Goal: Task Accomplishment & Management: Manage account settings

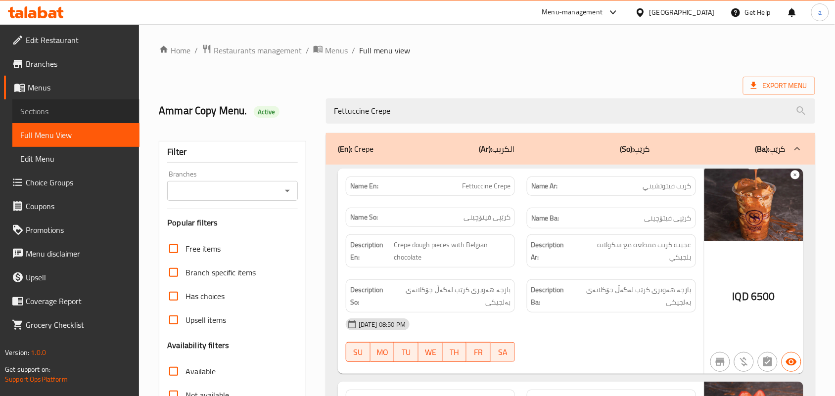
click at [77, 122] on link "Sections" at bounding box center [75, 111] width 127 height 24
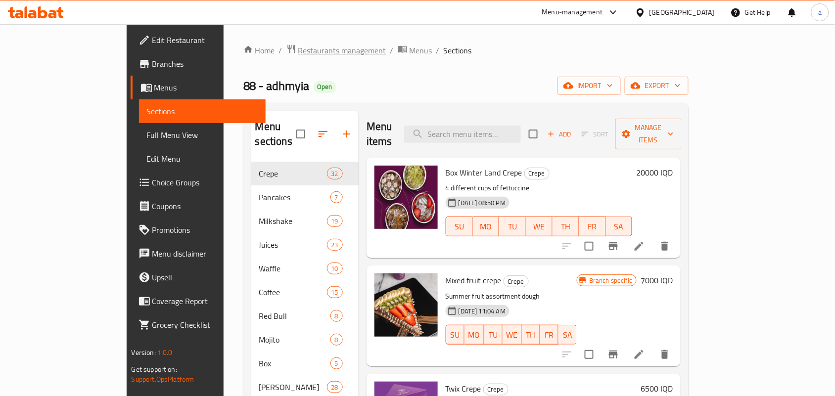
click at [298, 49] on span "Restaurants management" at bounding box center [342, 51] width 88 height 12
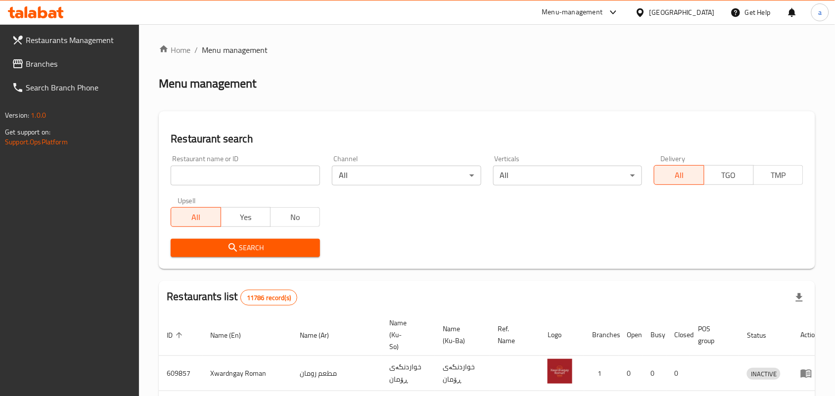
click at [238, 177] on input "search" at bounding box center [245, 176] width 149 height 20
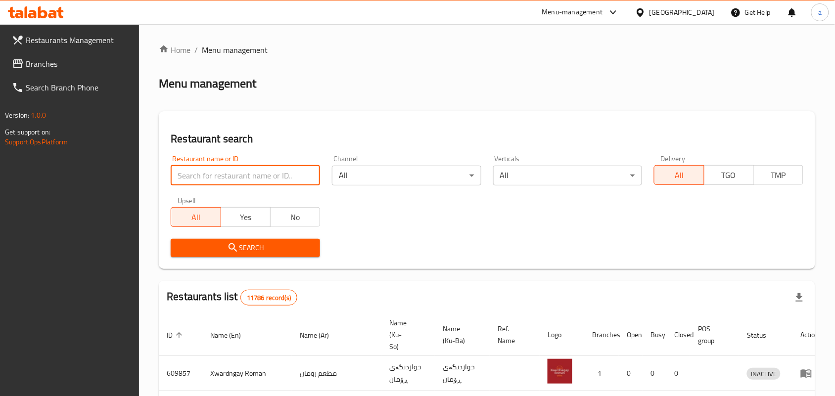
paste input "Master Pizza"
type input "Master Pizza"
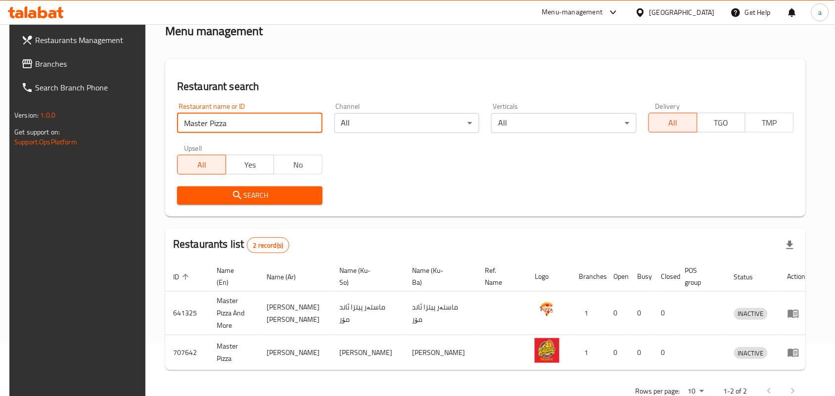
scroll to position [80, 0]
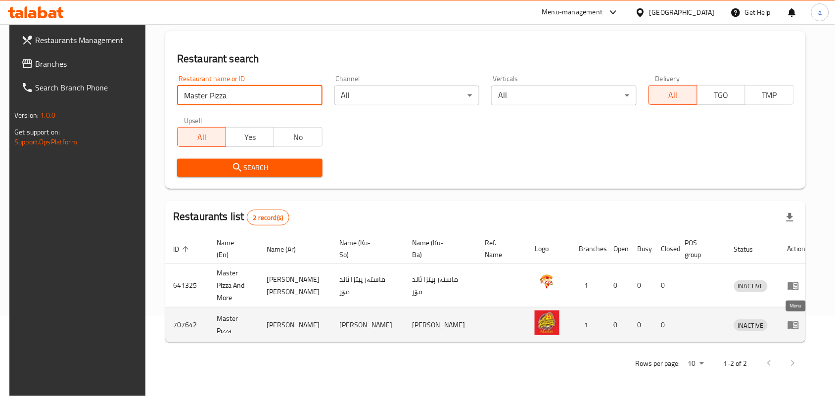
click at [796, 322] on icon "enhanced table" at bounding box center [793, 325] width 12 height 12
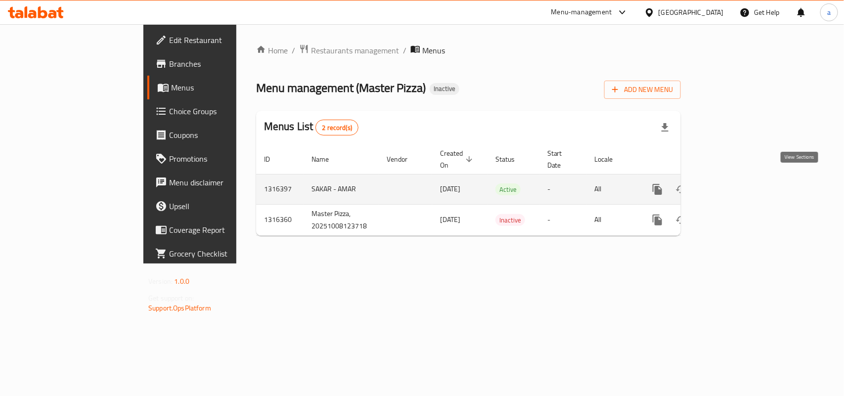
click at [735, 184] on icon "enhanced table" at bounding box center [729, 190] width 12 height 12
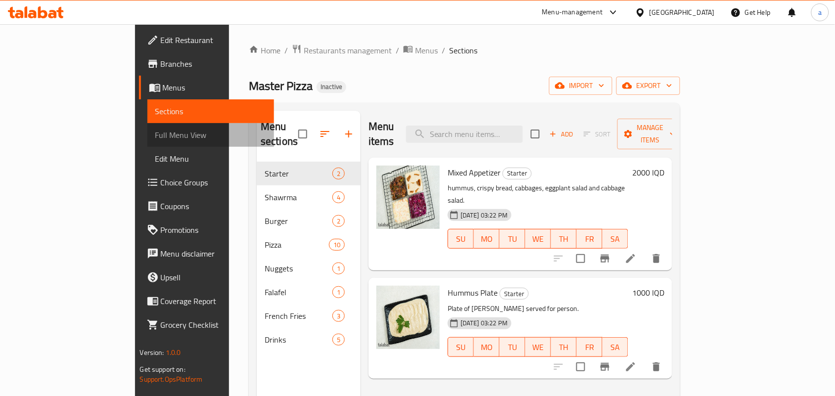
click at [155, 138] on span "Full Menu View" at bounding box center [210, 135] width 111 height 12
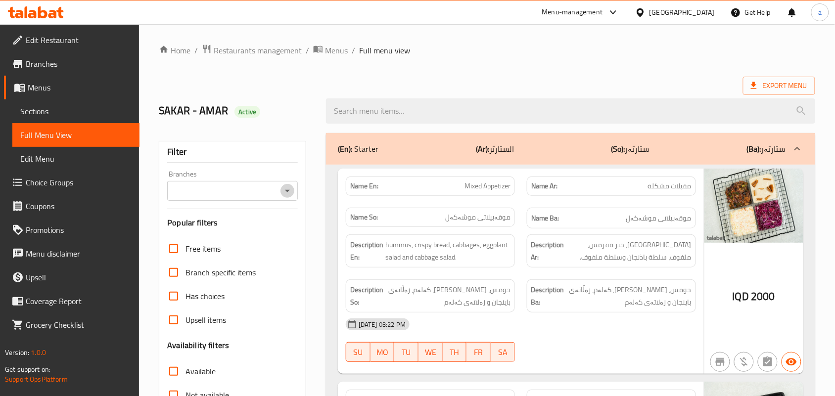
click at [287, 189] on icon "Open" at bounding box center [287, 191] width 12 height 12
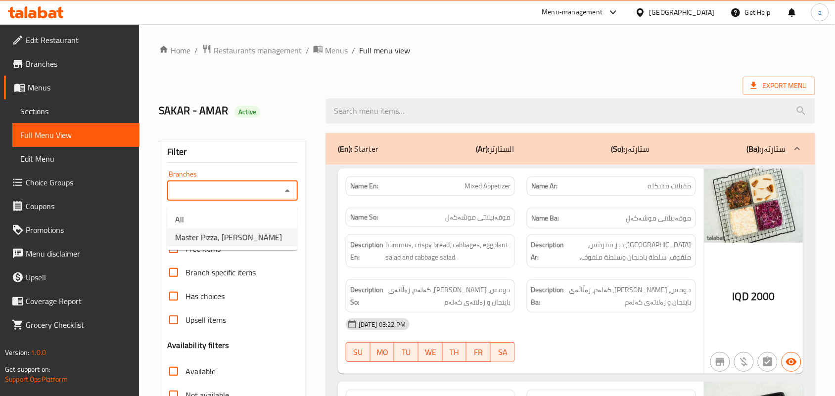
click at [270, 238] on span "Master Pizza, [PERSON_NAME]" at bounding box center [228, 237] width 107 height 12
type input "Master Pizza, [PERSON_NAME]"
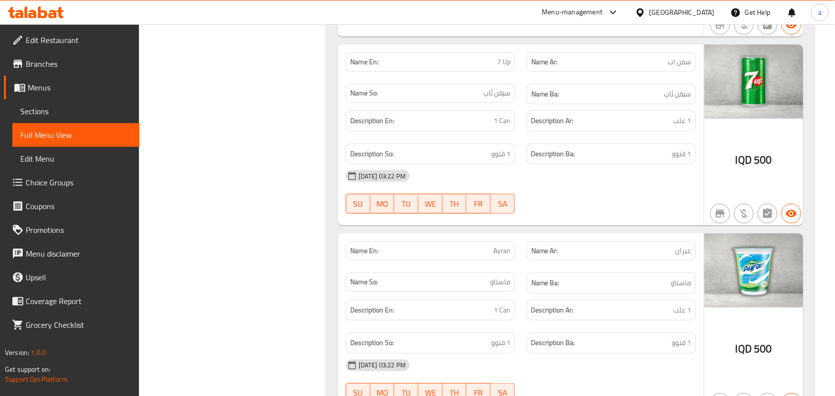
scroll to position [6810, 0]
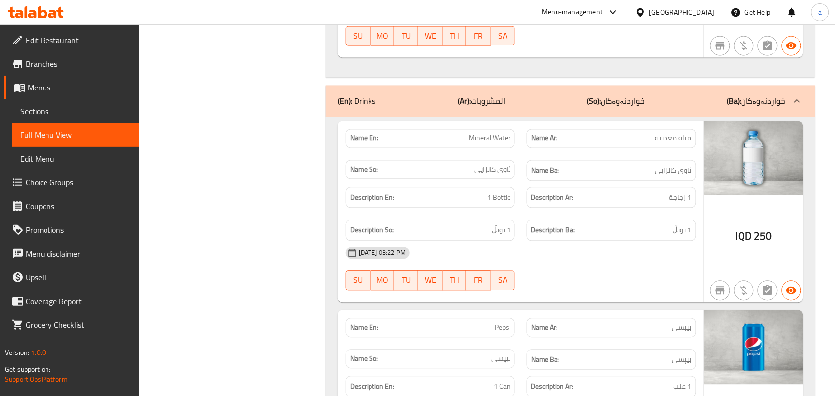
drag, startPoint x: 421, startPoint y: 210, endPoint x: 336, endPoint y: 127, distance: 118.9
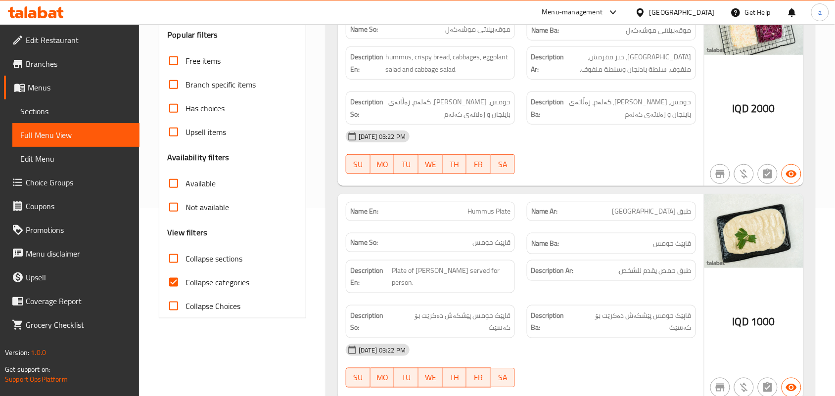
scroll to position [230, 0]
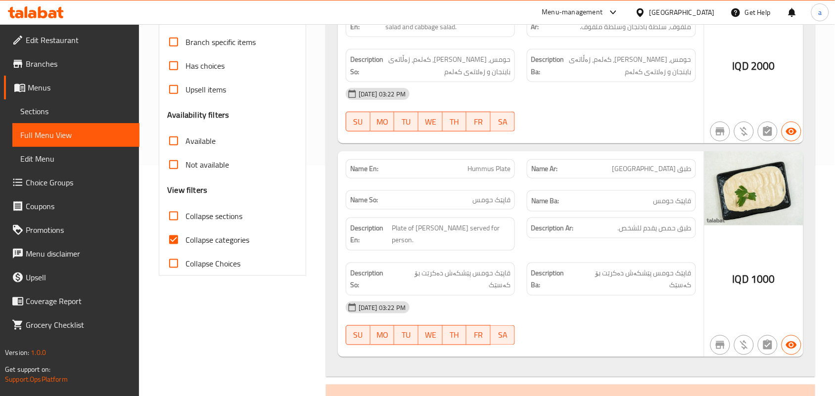
click at [172, 252] on input "Collapse categories" at bounding box center [174, 240] width 24 height 24
checkbox input "false"
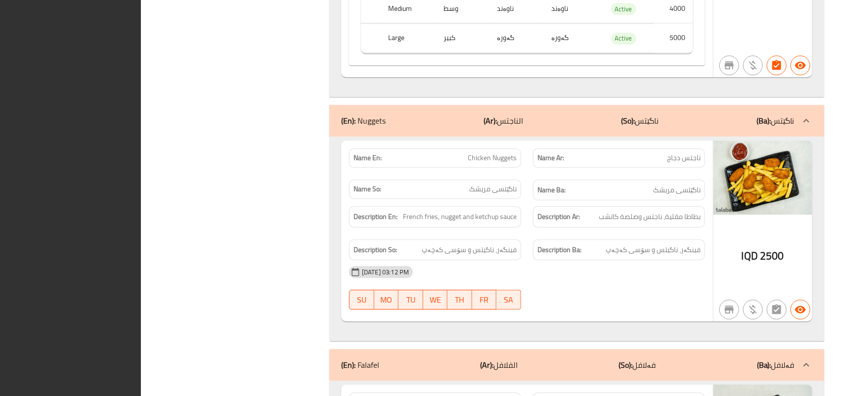
scroll to position [6518, 0]
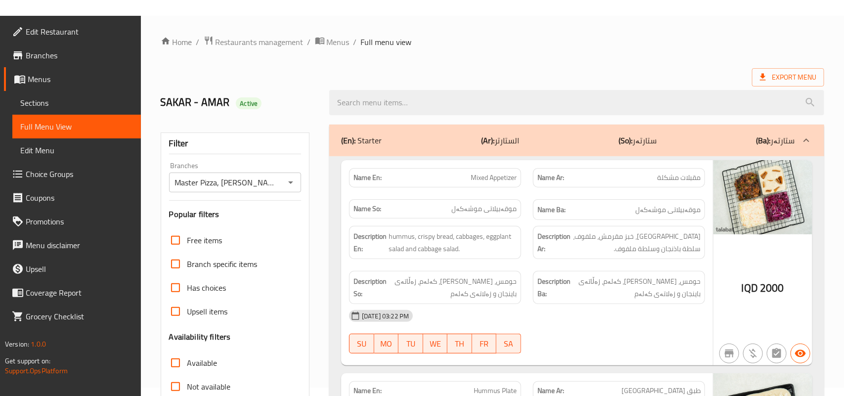
scroll to position [0, 0]
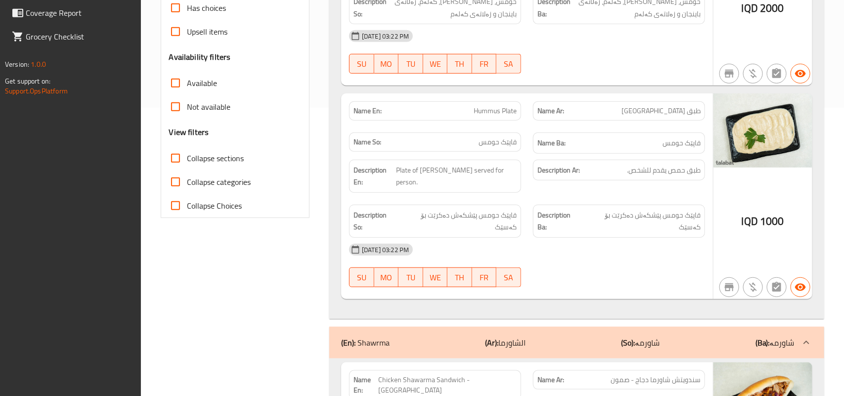
click at [179, 170] on input "Collapse sections" at bounding box center [176, 158] width 24 height 24
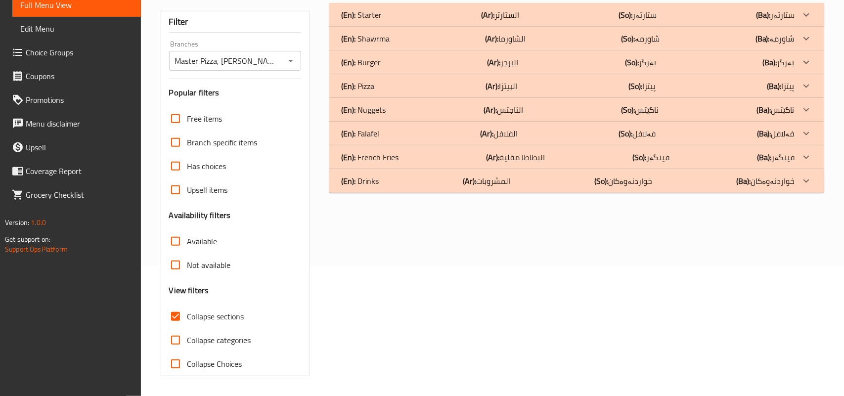
scroll to position [146, 0]
click at [183, 313] on input "Collapse sections" at bounding box center [176, 317] width 24 height 24
checkbox input "false"
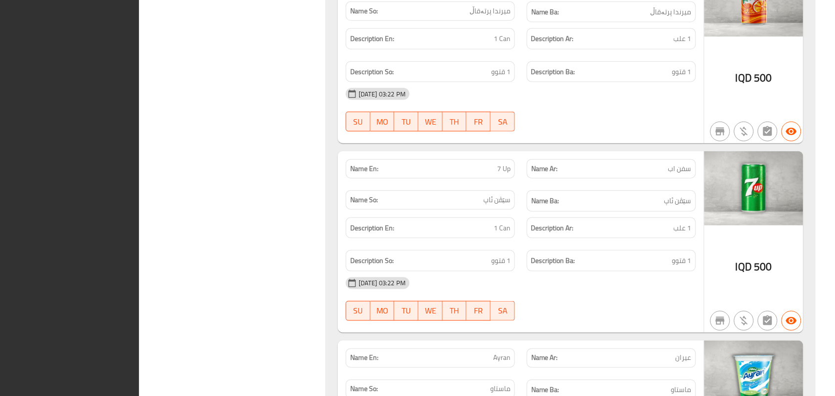
scroll to position [8221, 0]
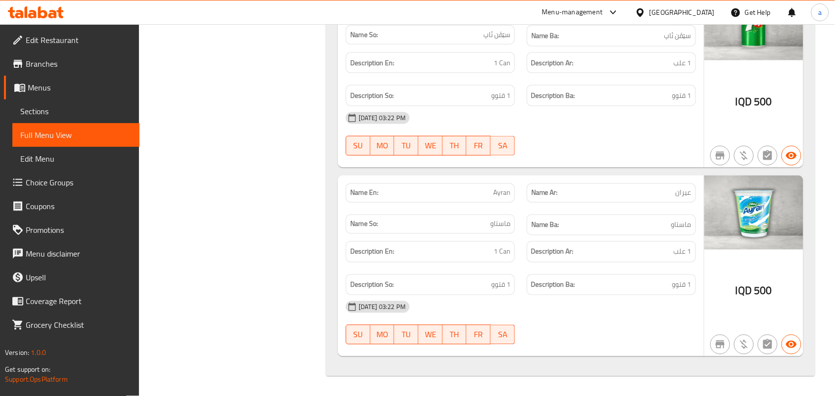
click at [38, 107] on span "Sections" at bounding box center [75, 111] width 111 height 12
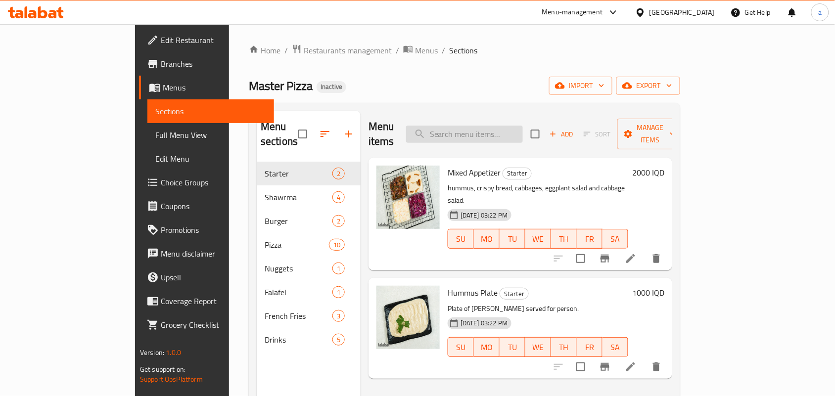
click at [512, 134] on input "search" at bounding box center [464, 134] width 117 height 17
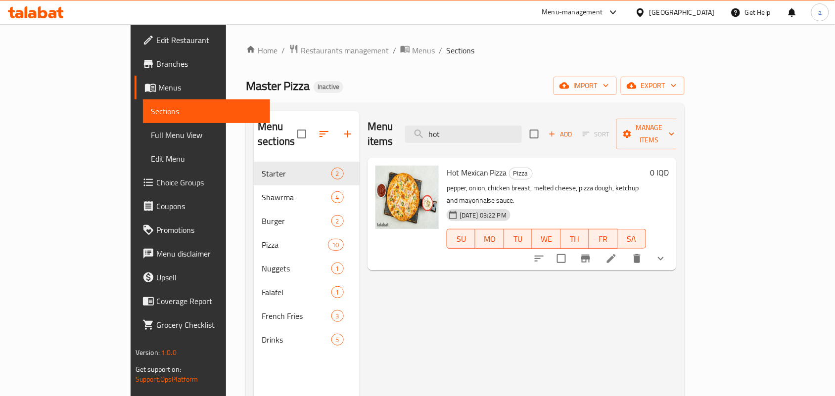
type input "hot"
click at [673, 247] on div at bounding box center [599, 259] width 145 height 24
click at [617, 253] on icon at bounding box center [611, 259] width 12 height 12
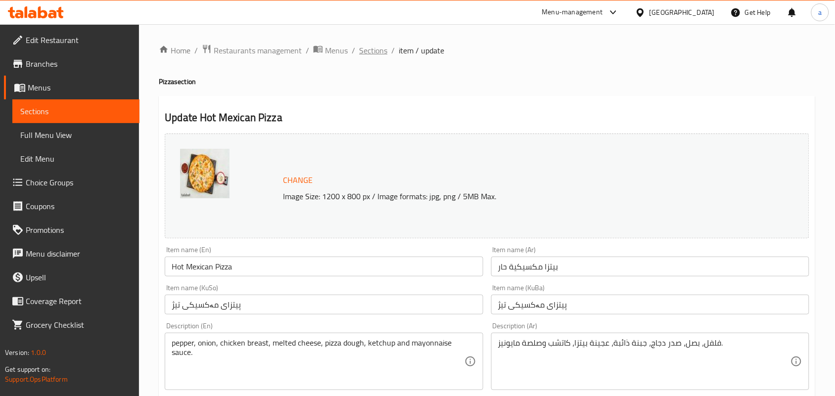
click at [386, 56] on span "Sections" at bounding box center [373, 51] width 28 height 12
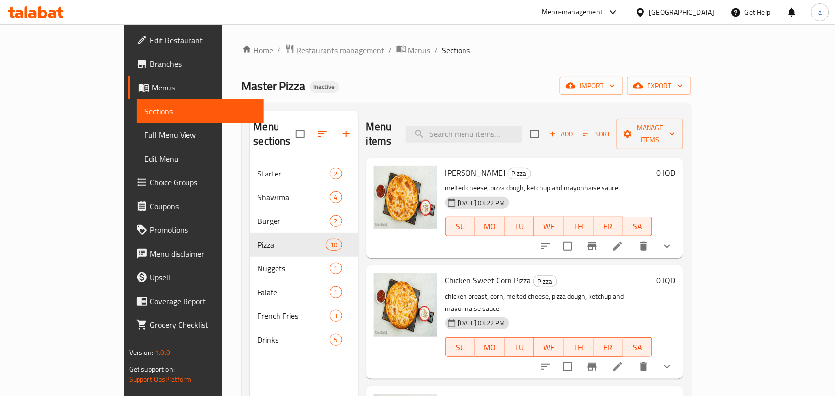
click at [297, 52] on span "Restaurants management" at bounding box center [341, 51] width 88 height 12
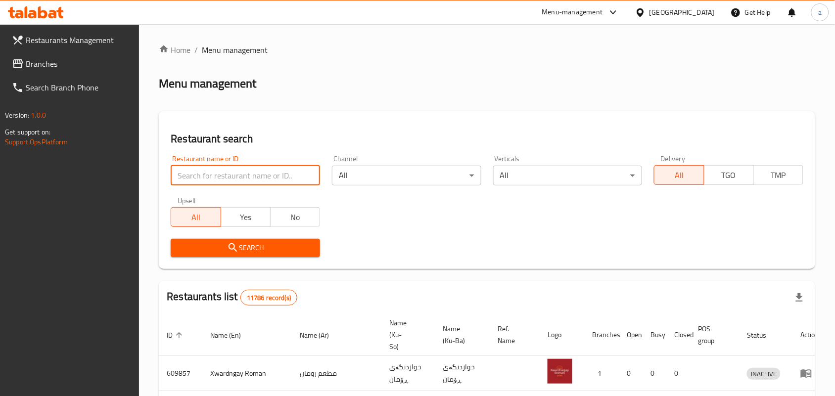
click at [229, 176] on input "search" at bounding box center [245, 176] width 149 height 20
paste input "Buna Shita"
type input "Buna Shita"
click button "Search" at bounding box center [245, 248] width 149 height 18
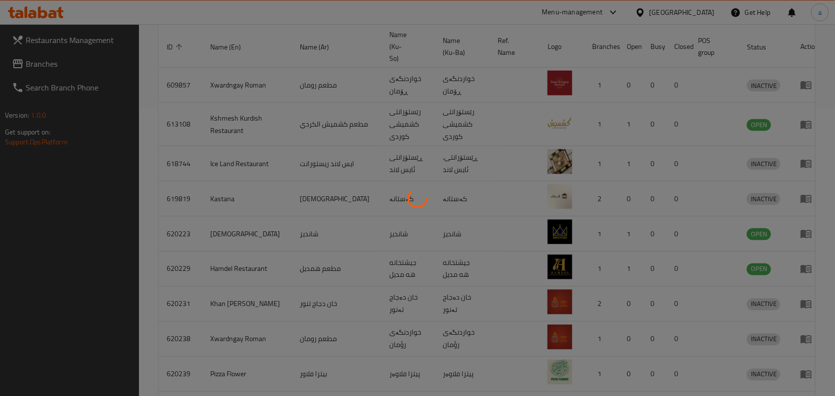
scroll to position [45, 0]
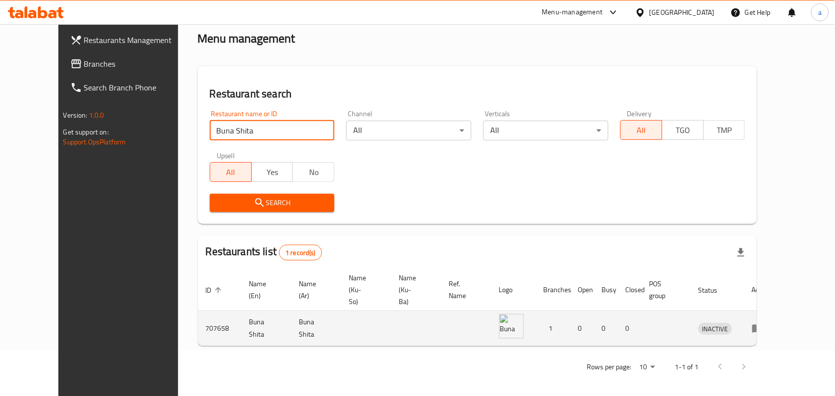
click at [764, 323] on icon "enhanced table" at bounding box center [758, 328] width 12 height 12
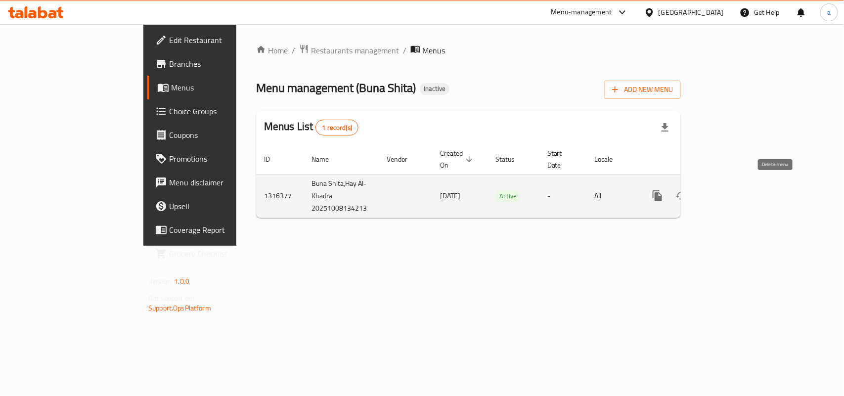
click at [709, 191] on icon "enhanced table" at bounding box center [705, 195] width 7 height 9
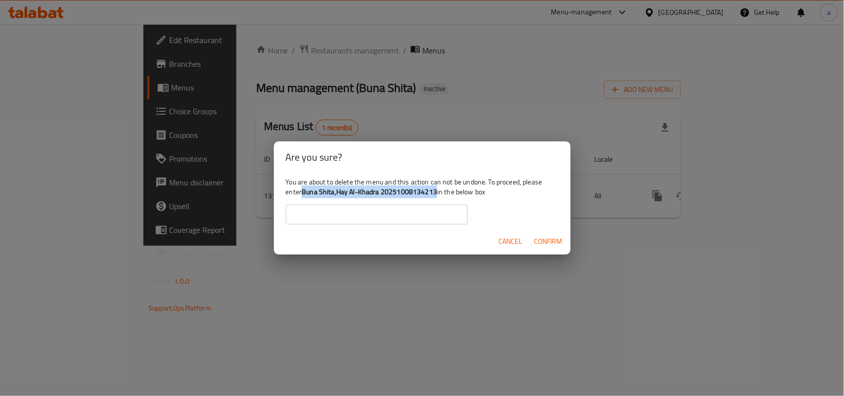
drag, startPoint x: 330, startPoint y: 194, endPoint x: 469, endPoint y: 194, distance: 139.0
click at [469, 194] on div "You are about to delete the menu and this action can not be undone. To proceed,…" at bounding box center [422, 200] width 297 height 55
copy b "Buna Shita,Hay Al-Khadra 20251008134213"
click at [388, 219] on input "text" at bounding box center [377, 215] width 182 height 20
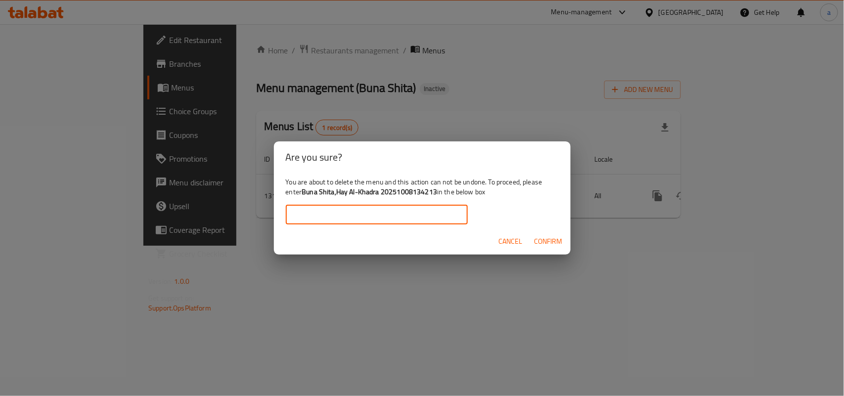
paste input "Buna Shita,Hay Al-Khadra 20251008134213"
type input "Buna Shita,Hay Al-Khadra 20251008134213"
click at [552, 242] on span "Confirm" at bounding box center [549, 241] width 28 height 12
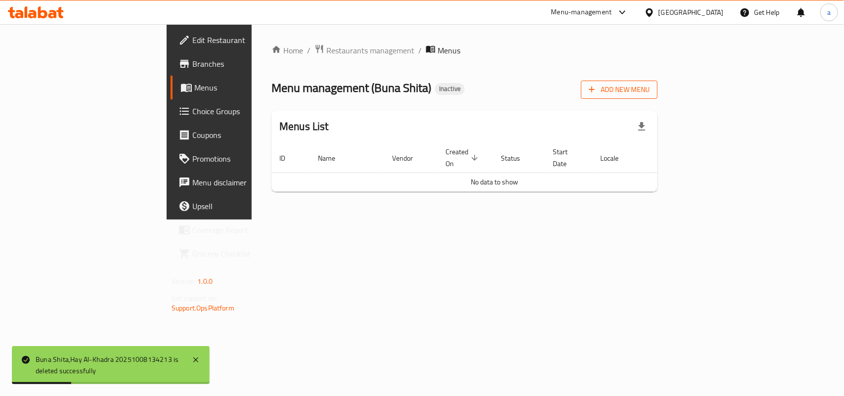
click at [650, 96] on span "Add New Menu" at bounding box center [619, 90] width 61 height 12
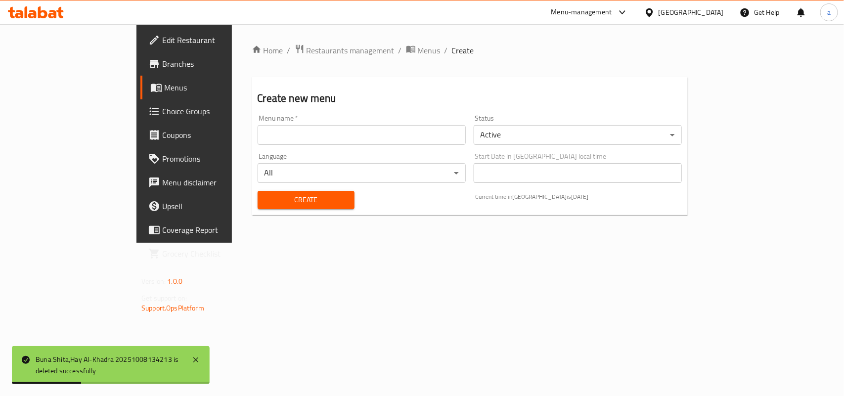
click at [403, 135] on input "text" at bounding box center [362, 135] width 208 height 20
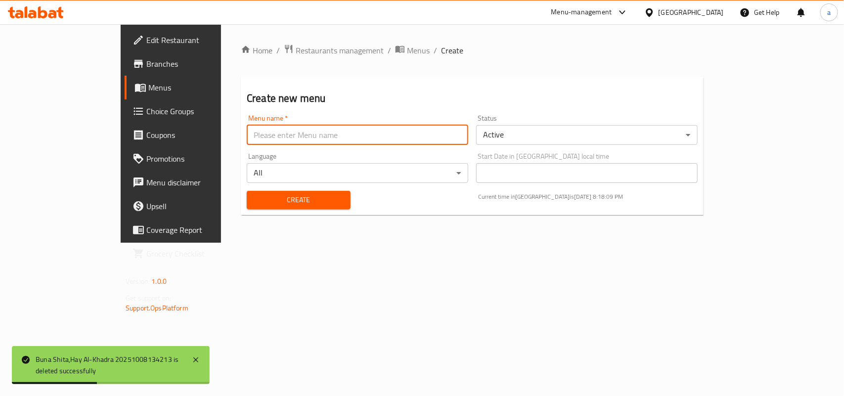
type input "AMAR"
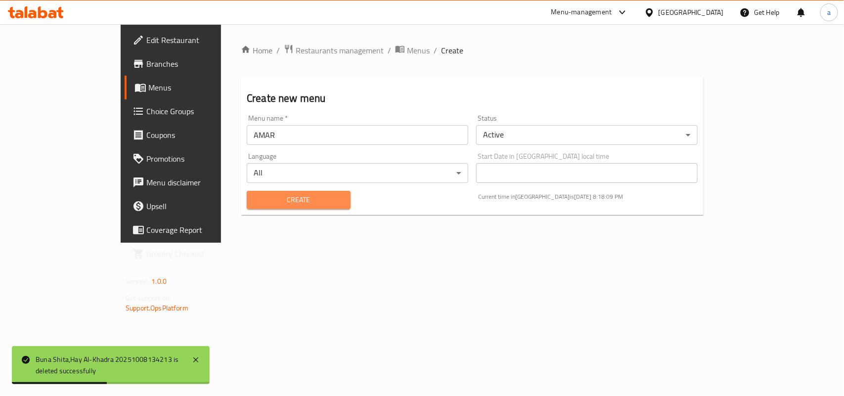
click at [247, 194] on button "Create" at bounding box center [299, 200] width 104 height 18
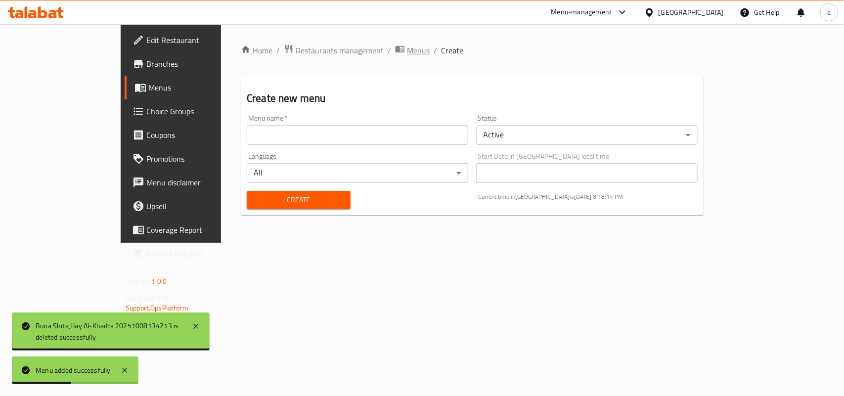
click at [407, 48] on span "Menus" at bounding box center [418, 51] width 23 height 12
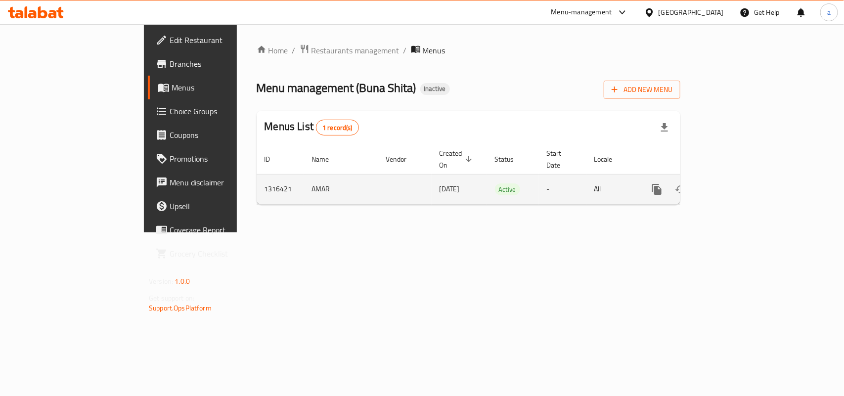
click at [740, 184] on link "enhanced table" at bounding box center [729, 190] width 24 height 24
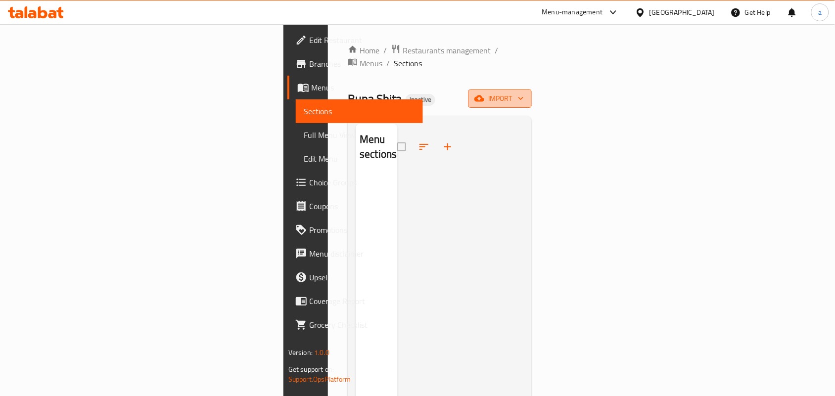
click at [532, 90] on button "import" at bounding box center [499, 99] width 63 height 18
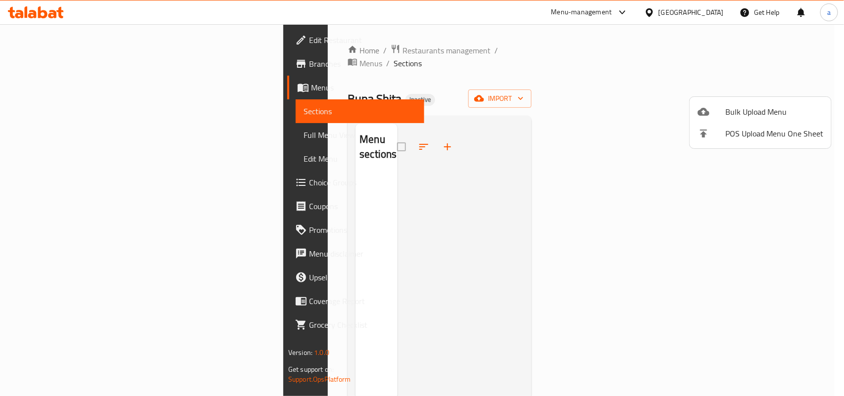
click at [740, 99] on ul "Bulk Upload Menu POS Upload Menu One Sheet" at bounding box center [760, 122] width 141 height 51
click at [740, 101] on li "Bulk Upload Menu" at bounding box center [760, 112] width 141 height 22
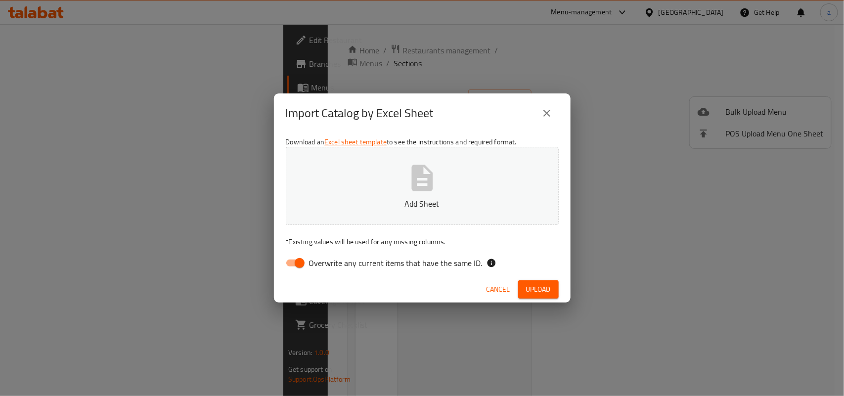
click at [298, 263] on input "Overwrite any current items that have the same ID." at bounding box center [300, 263] width 56 height 19
checkbox input "false"
click at [412, 189] on icon "button" at bounding box center [422, 178] width 21 height 26
click at [526, 295] on span "Upload" at bounding box center [538, 289] width 25 height 12
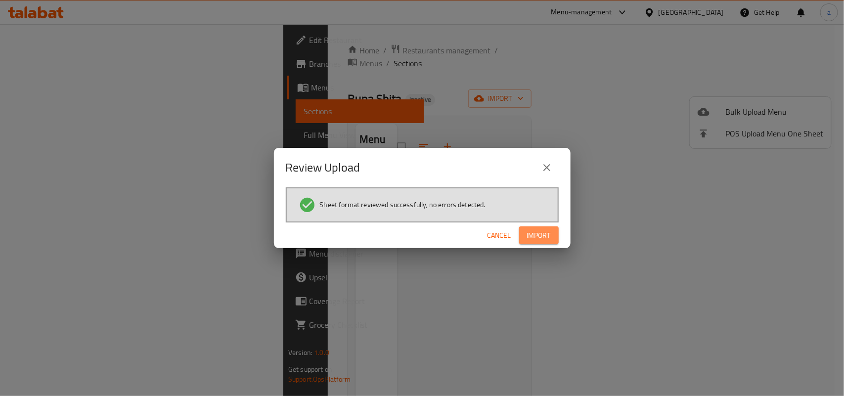
click at [540, 232] on span "Import" at bounding box center [539, 236] width 24 height 12
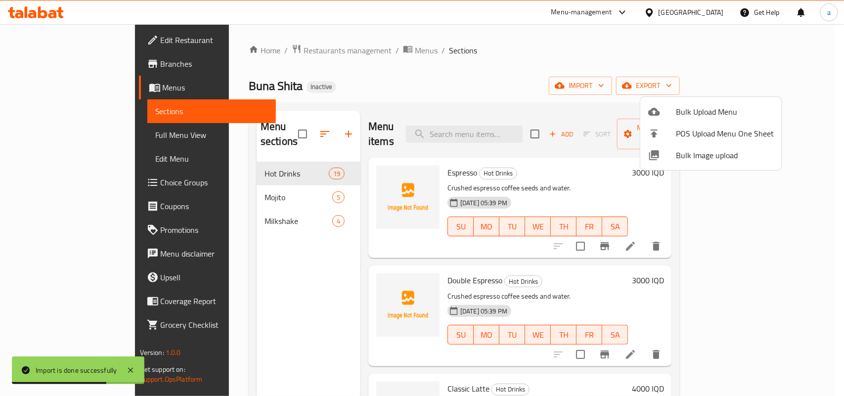
click at [310, 209] on div at bounding box center [422, 198] width 844 height 396
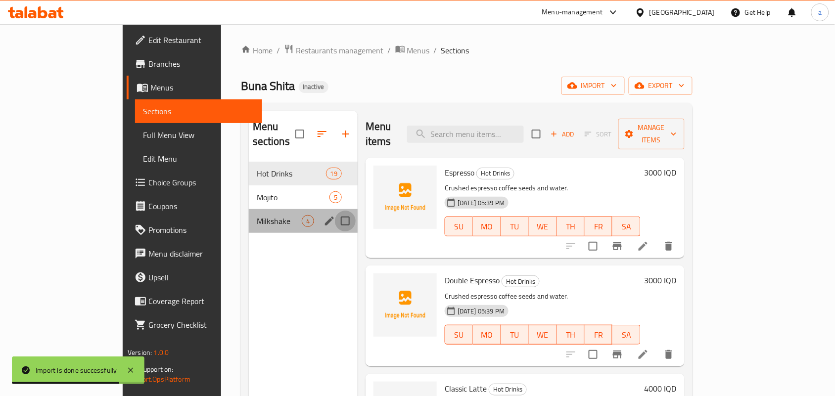
click at [335, 211] on input "Menu sections" at bounding box center [345, 221] width 21 height 21
checkbox input "true"
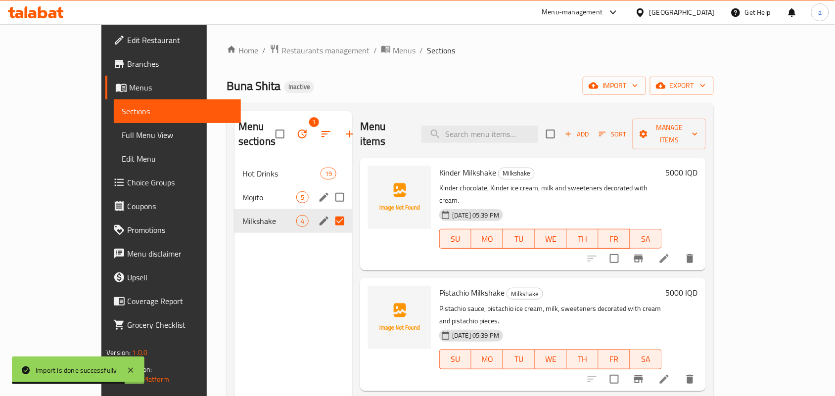
click at [318, 191] on div "Mojito 5" at bounding box center [293, 197] width 118 height 24
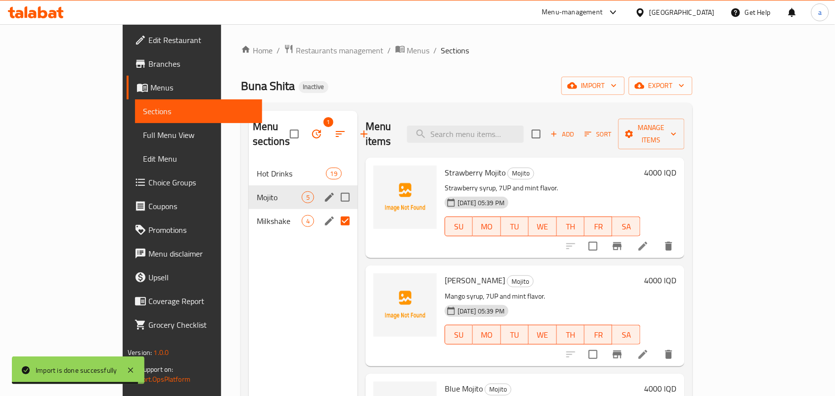
click at [335, 199] on input "Menu sections" at bounding box center [345, 197] width 21 height 21
checkbox input "true"
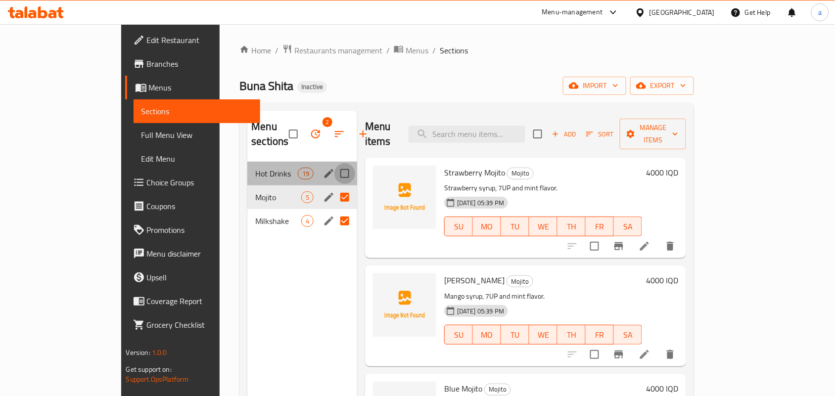
click at [334, 183] on input "Menu sections" at bounding box center [344, 173] width 21 height 21
checkbox input "true"
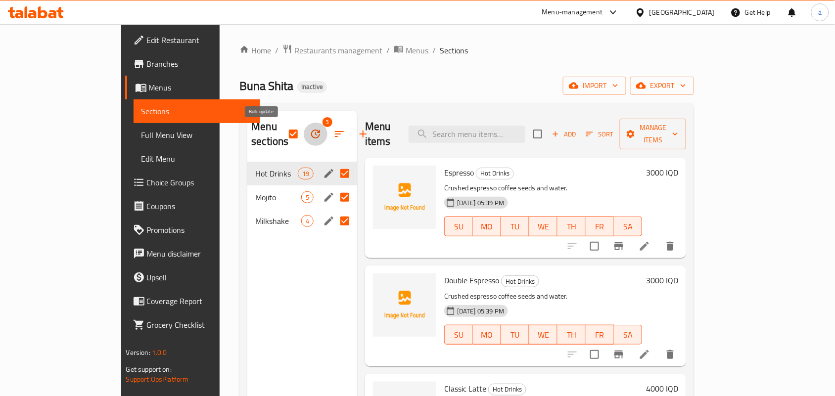
click at [304, 139] on button "button" at bounding box center [316, 134] width 24 height 24
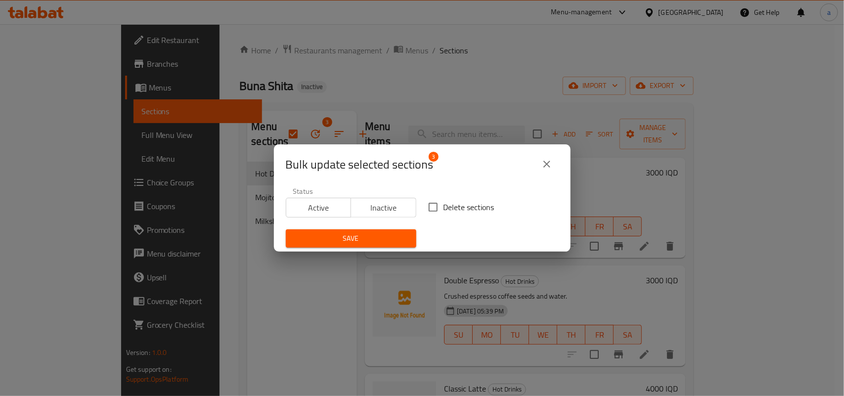
click at [429, 207] on input "Delete sections" at bounding box center [433, 207] width 21 height 21
checkbox input "true"
click at [386, 234] on span "Save" at bounding box center [351, 238] width 115 height 12
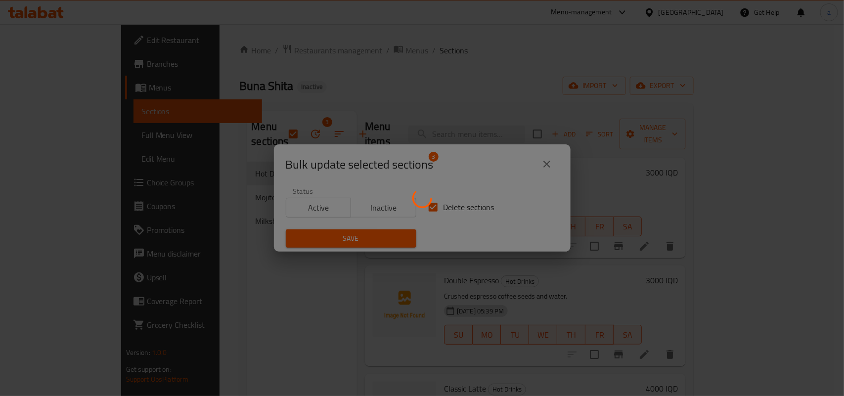
checkbox input "false"
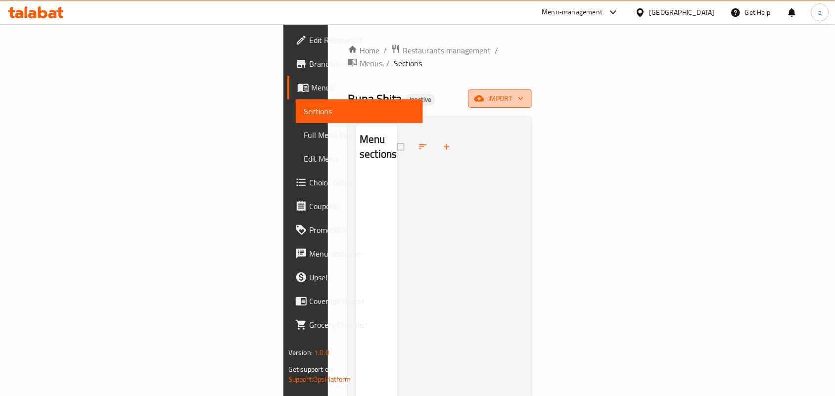
click at [524, 93] on span "import" at bounding box center [499, 98] width 47 height 12
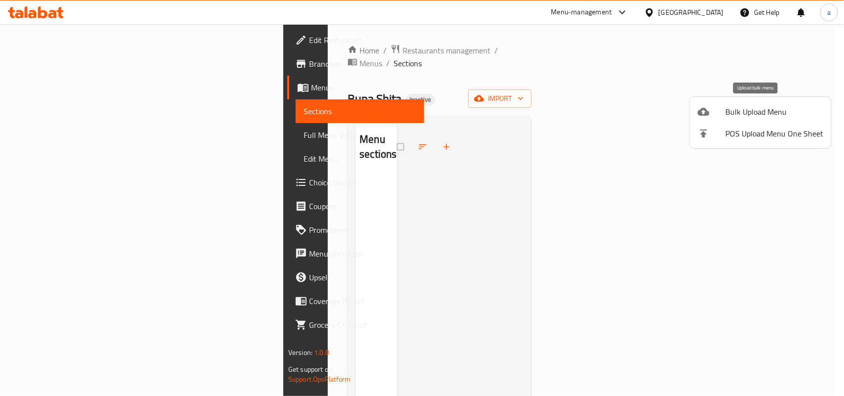
click at [745, 106] on span "Bulk Upload Menu" at bounding box center [775, 112] width 98 height 12
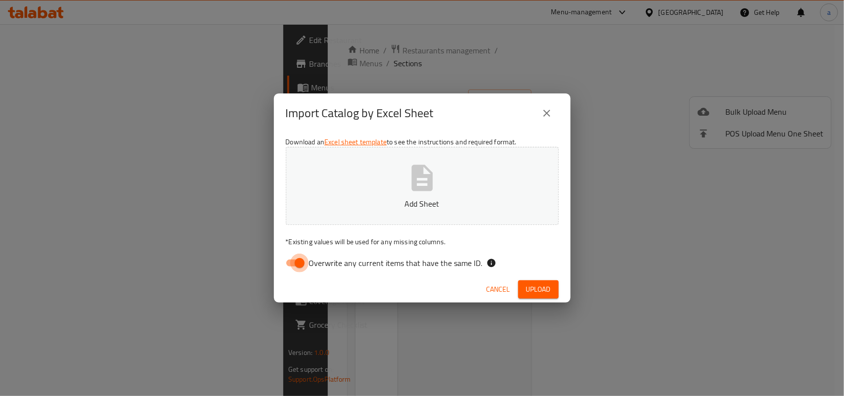
click at [301, 268] on input "Overwrite any current items that have the same ID." at bounding box center [300, 263] width 56 height 19
checkbox input "false"
click at [396, 203] on p "Add Sheet" at bounding box center [422, 204] width 242 height 12
click at [539, 290] on span "Upload" at bounding box center [538, 289] width 25 height 12
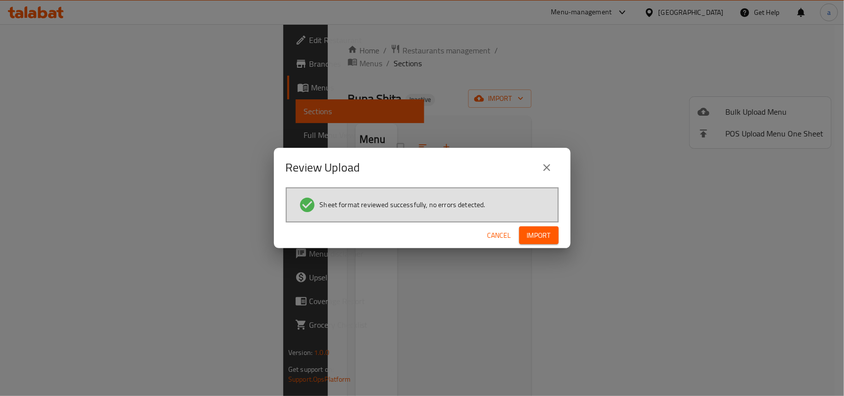
click at [533, 238] on span "Import" at bounding box center [539, 236] width 24 height 12
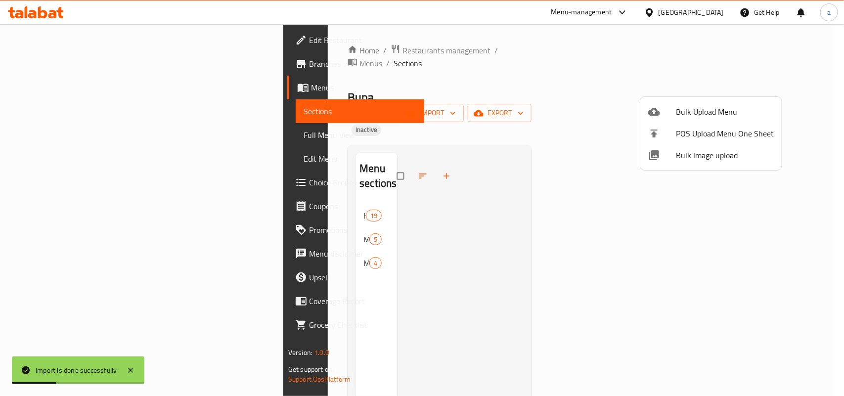
click at [330, 249] on div at bounding box center [422, 198] width 844 height 396
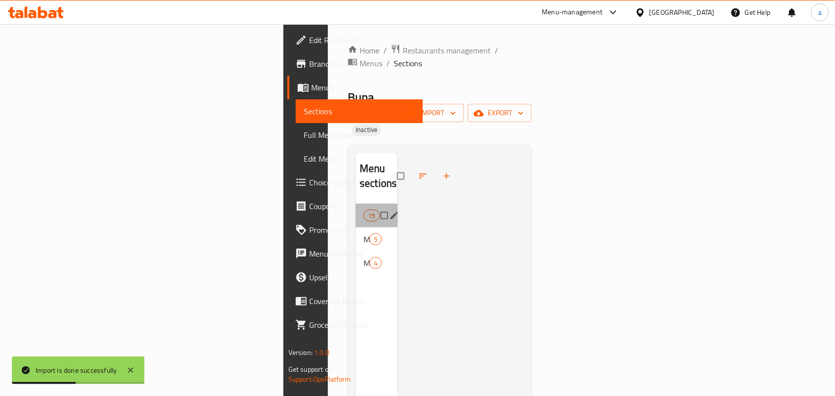
click at [356, 204] on div "Hot Drinks 19" at bounding box center [377, 216] width 42 height 24
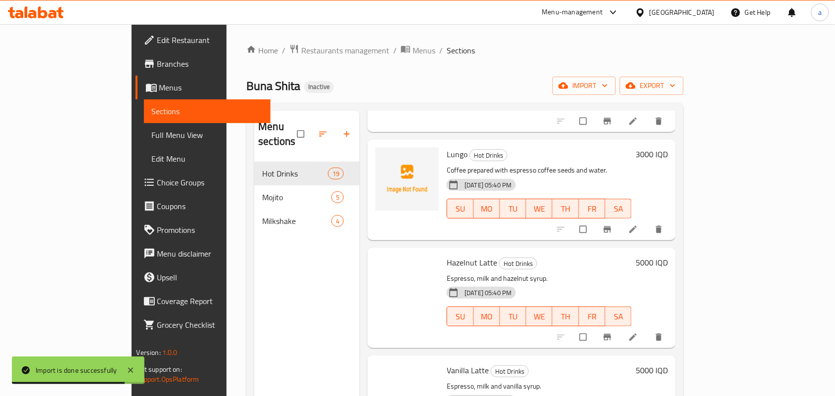
scroll to position [1725, 0]
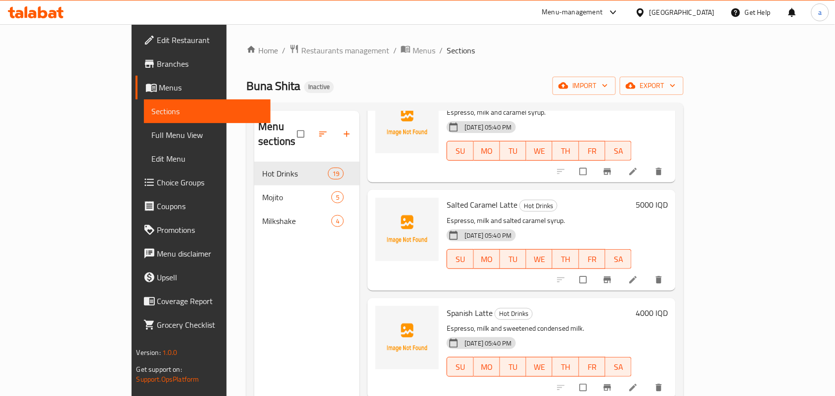
click at [638, 280] on icon at bounding box center [633, 280] width 10 height 10
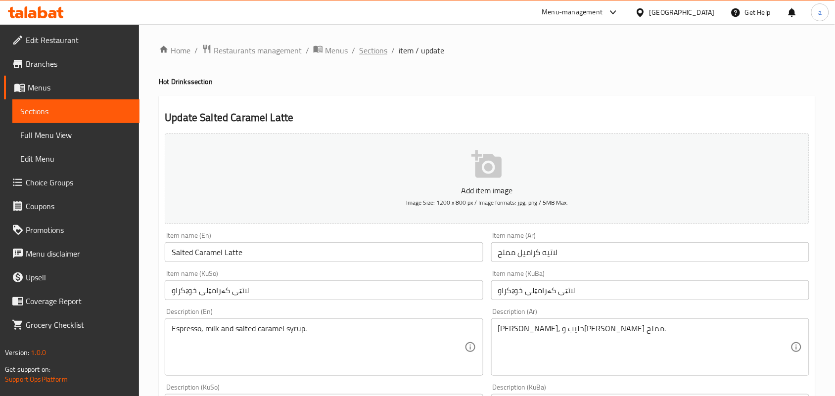
click at [384, 53] on span "Sections" at bounding box center [373, 51] width 28 height 12
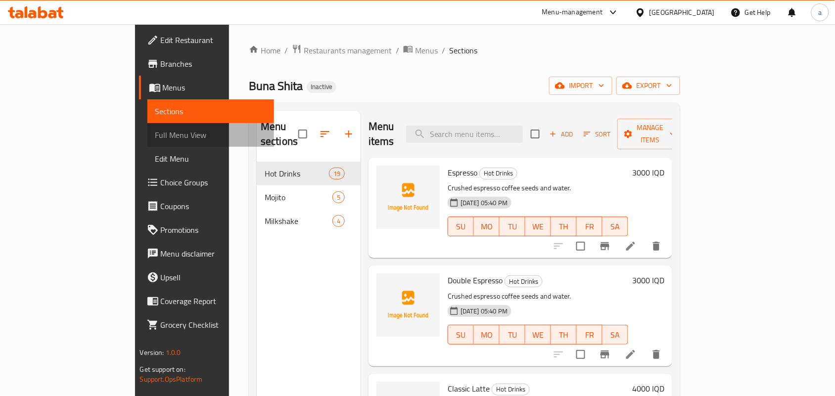
click at [155, 139] on span "Full Menu View" at bounding box center [210, 135] width 111 height 12
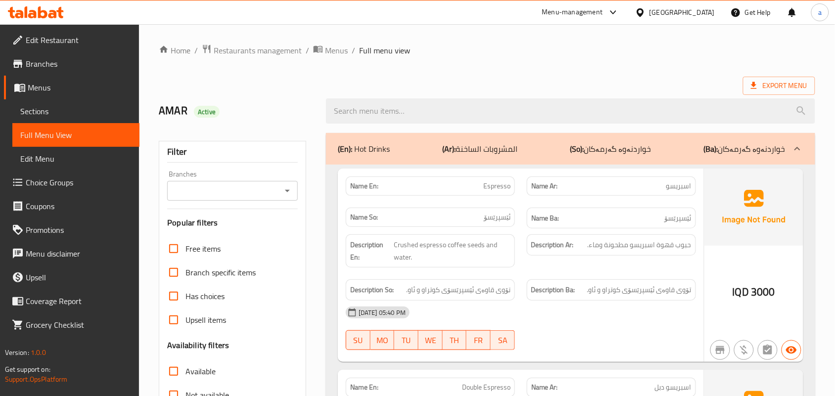
click at [285, 196] on icon "Open" at bounding box center [287, 191] width 12 height 12
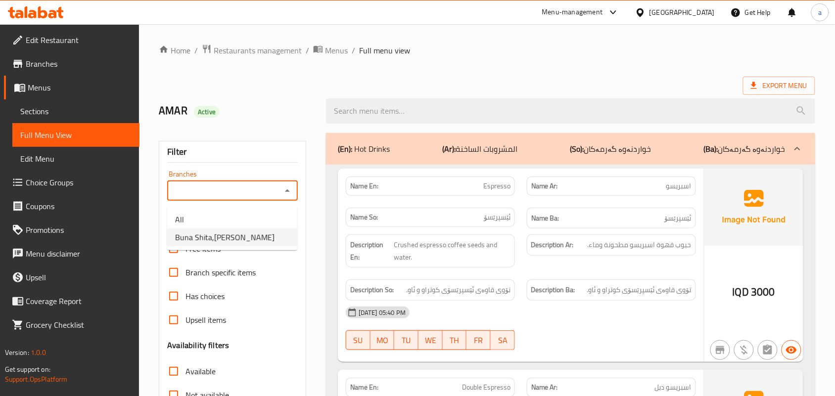
click at [263, 235] on span "Buna Shita,Hay Al-Khadra" at bounding box center [224, 237] width 99 height 12
type input "Buna Shita,Hay Al-Khadra"
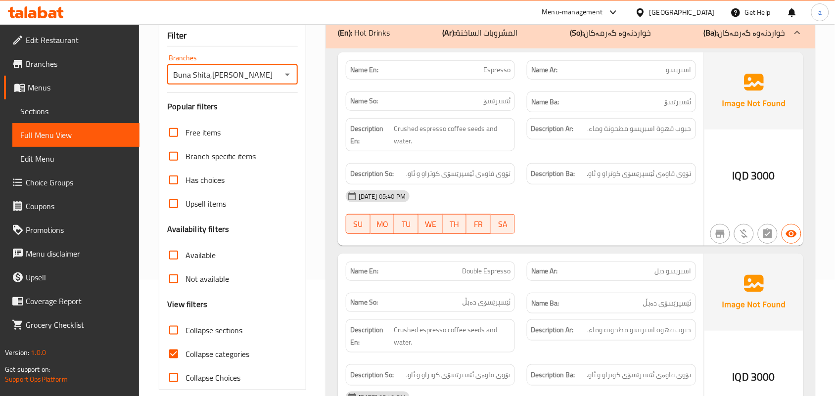
scroll to position [144, 0]
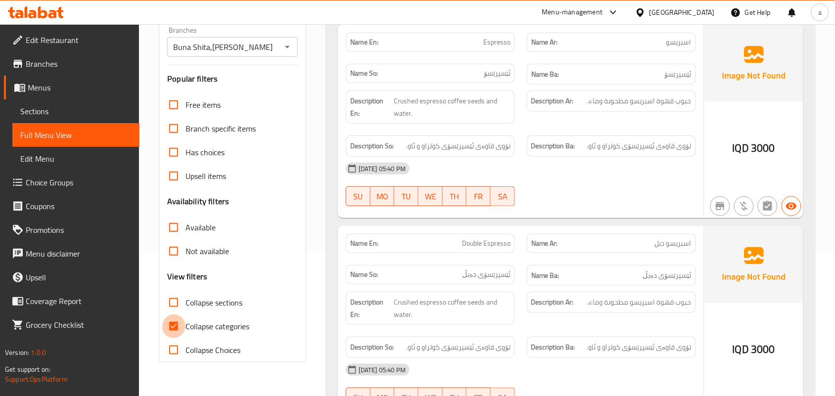
click at [180, 338] on input "Collapse categories" at bounding box center [174, 327] width 24 height 24
checkbox input "false"
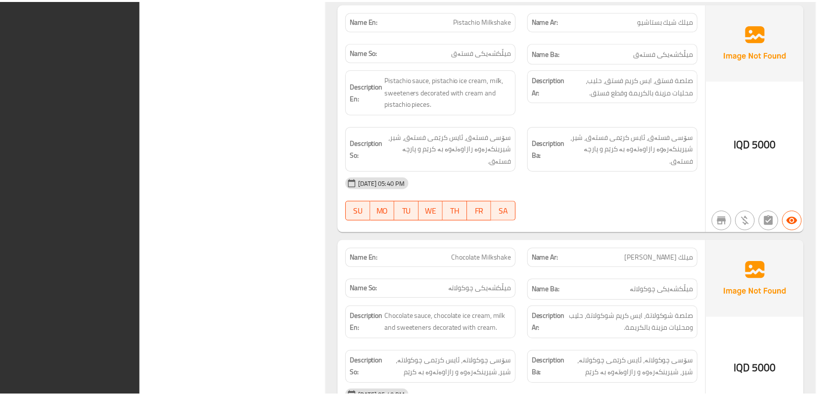
scroll to position [5582, 0]
